Goal: Find specific page/section: Find specific page/section

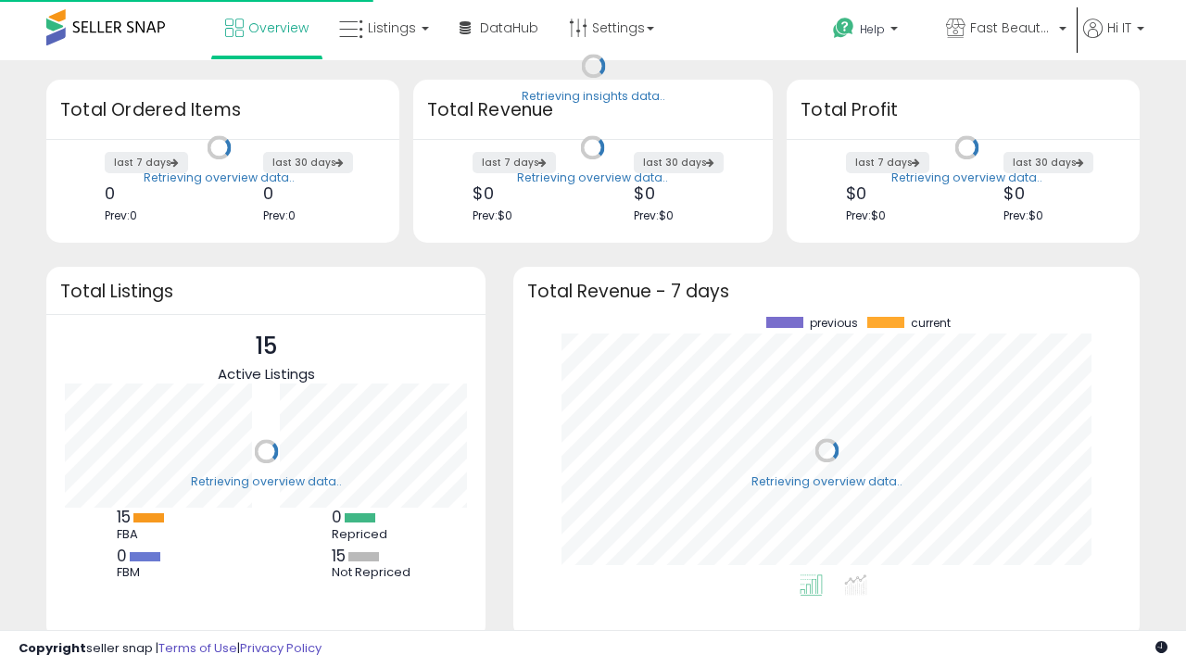
scroll to position [258, 589]
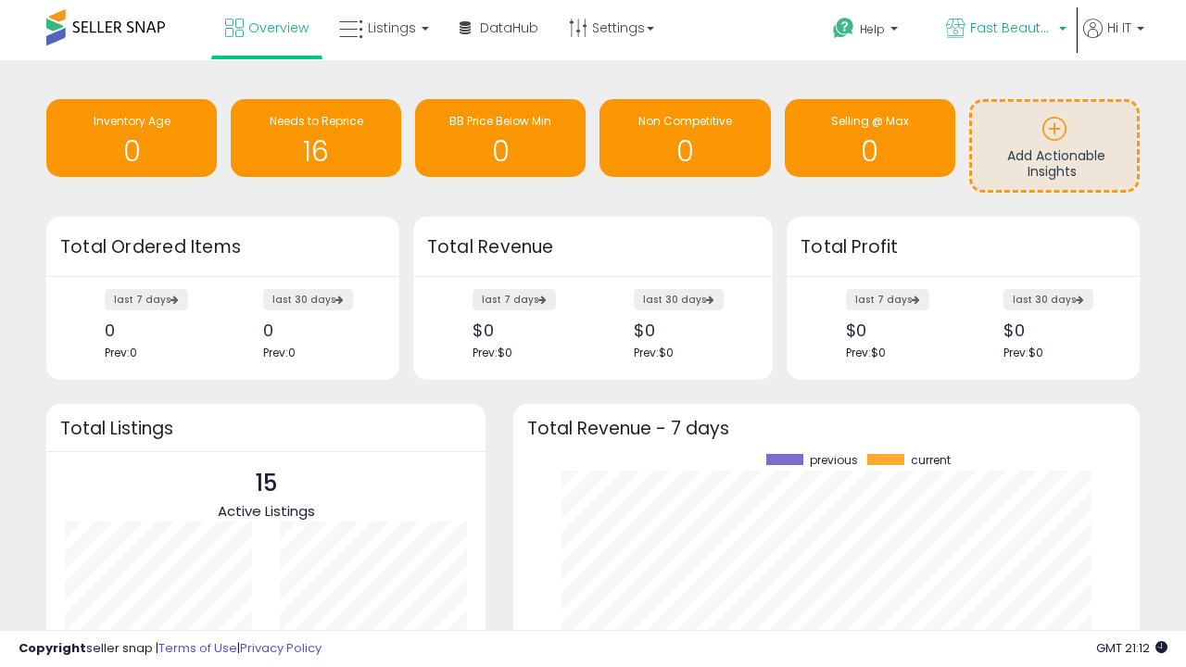
click at [1005, 30] on span "Fast Beauty ([GEOGRAPHIC_DATA])" at bounding box center [1011, 28] width 83 height 19
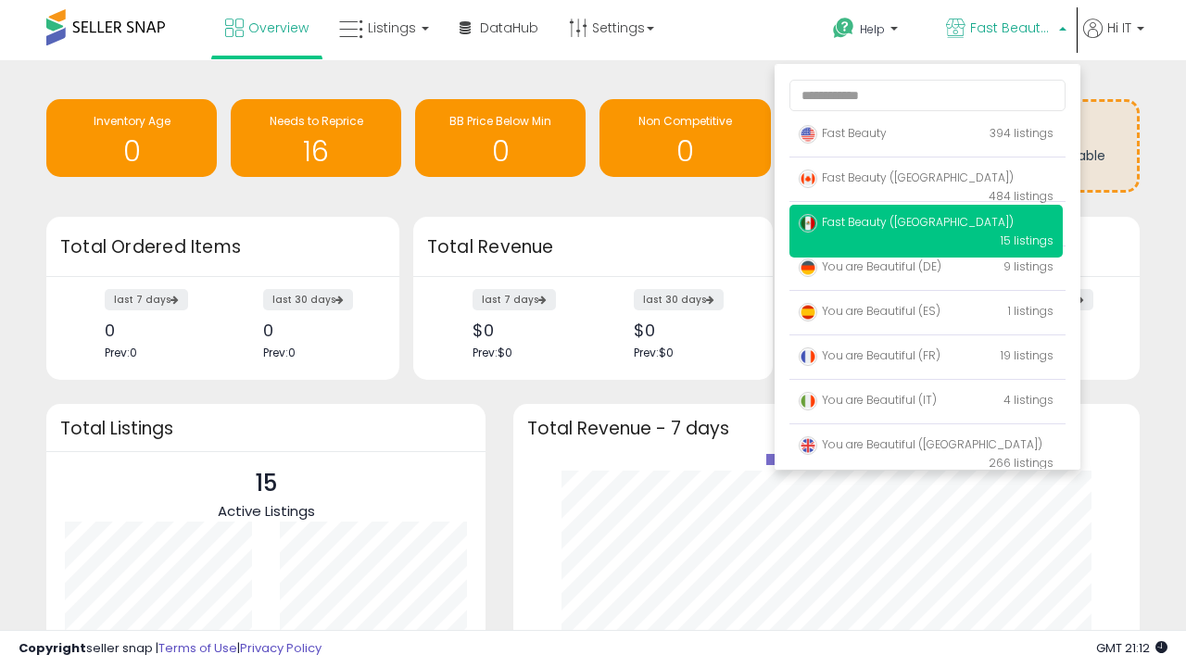
click at [926, 225] on span "Fast Beauty ([GEOGRAPHIC_DATA])" at bounding box center [906, 222] width 215 height 16
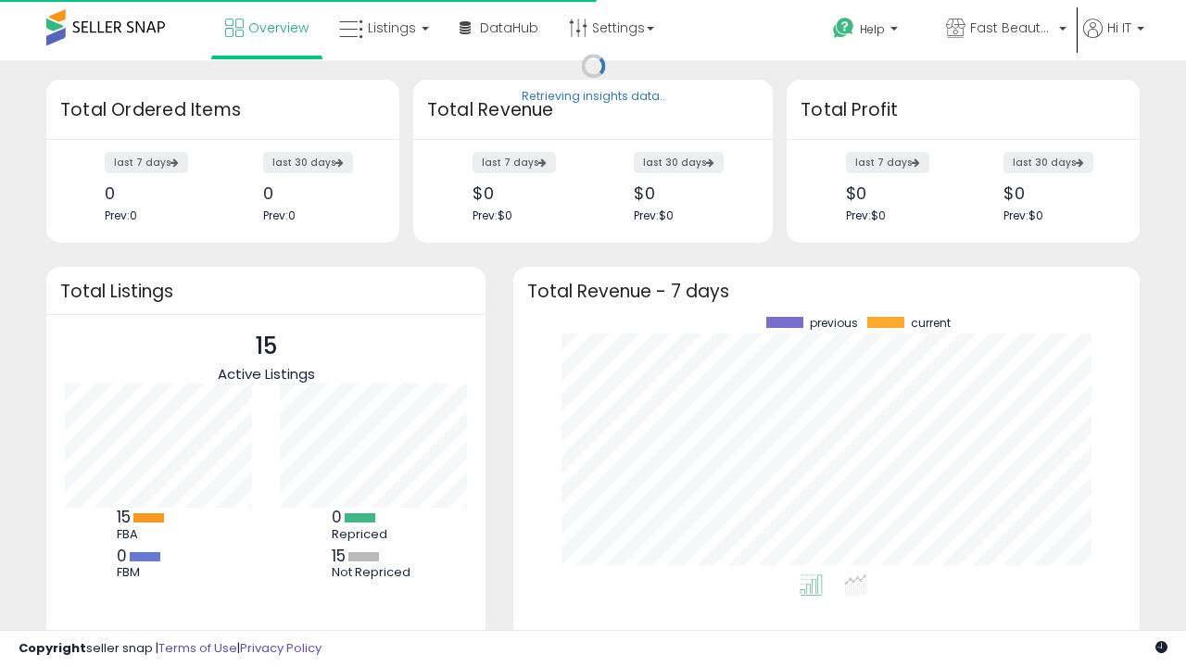
scroll to position [258, 589]
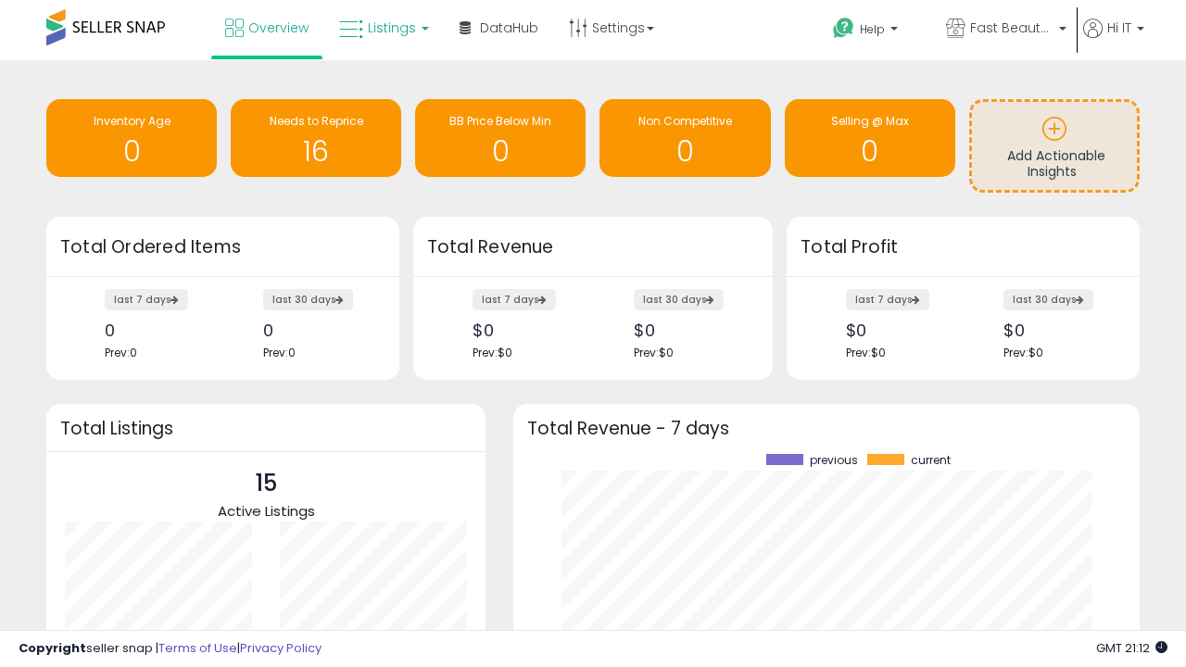
click at [382, 28] on span "Listings" at bounding box center [392, 28] width 48 height 19
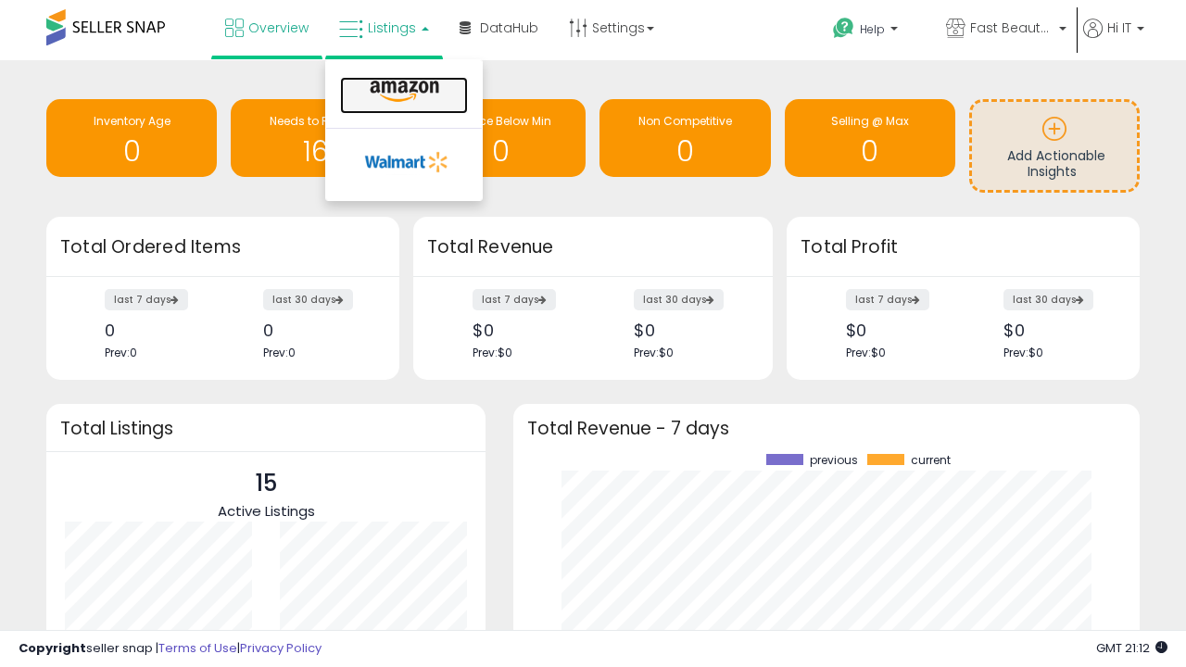
click at [402, 92] on icon at bounding box center [404, 92] width 81 height 24
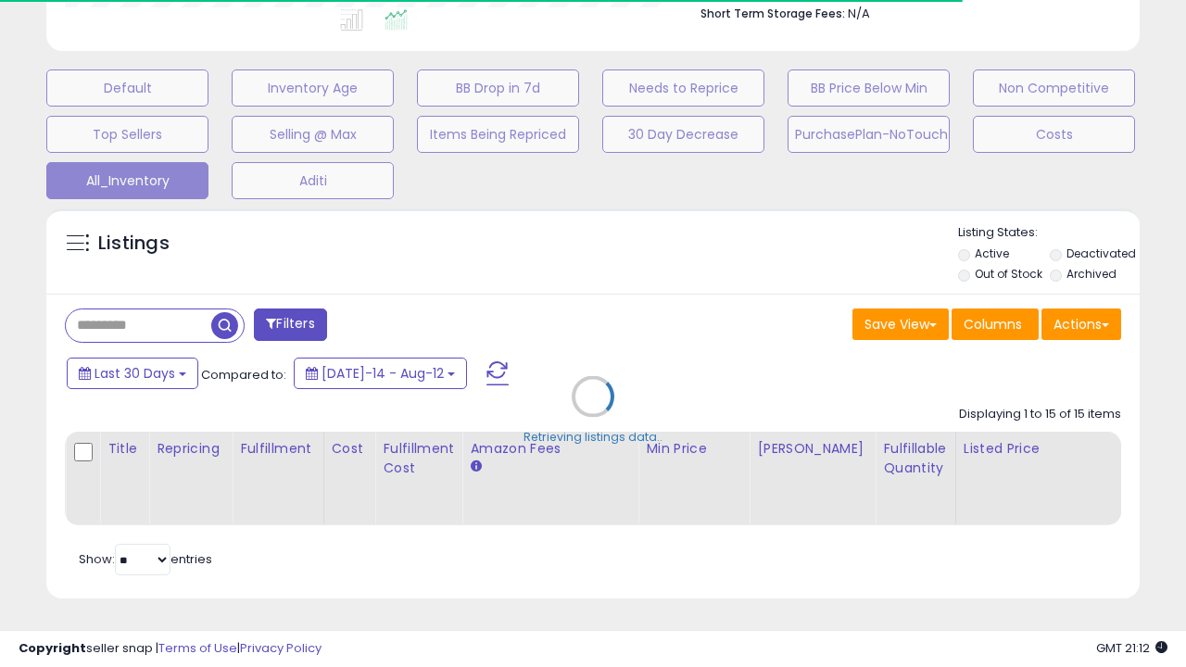
scroll to position [0, 14]
